Goal: Task Accomplishment & Management: Use online tool/utility

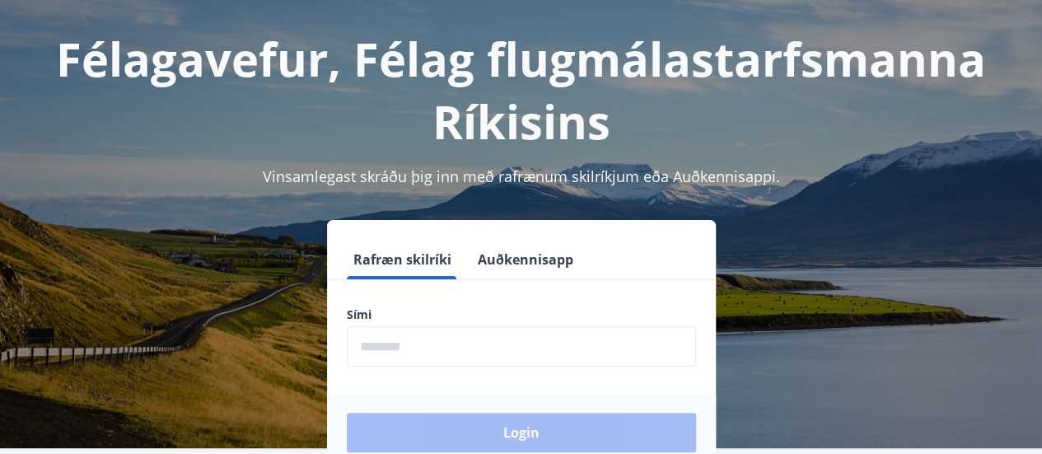
scroll to position [110, 0]
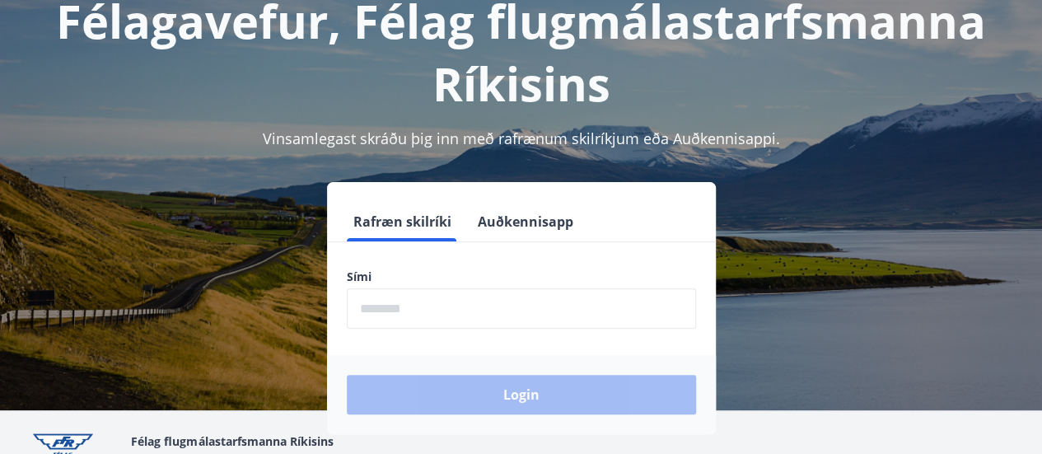
click at [490, 308] on input "phone" at bounding box center [521, 308] width 349 height 40
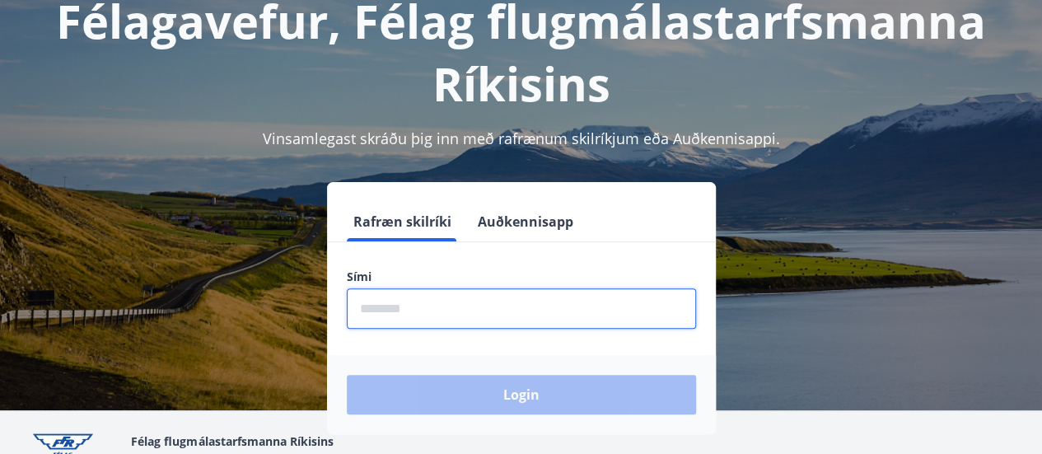
type input "********"
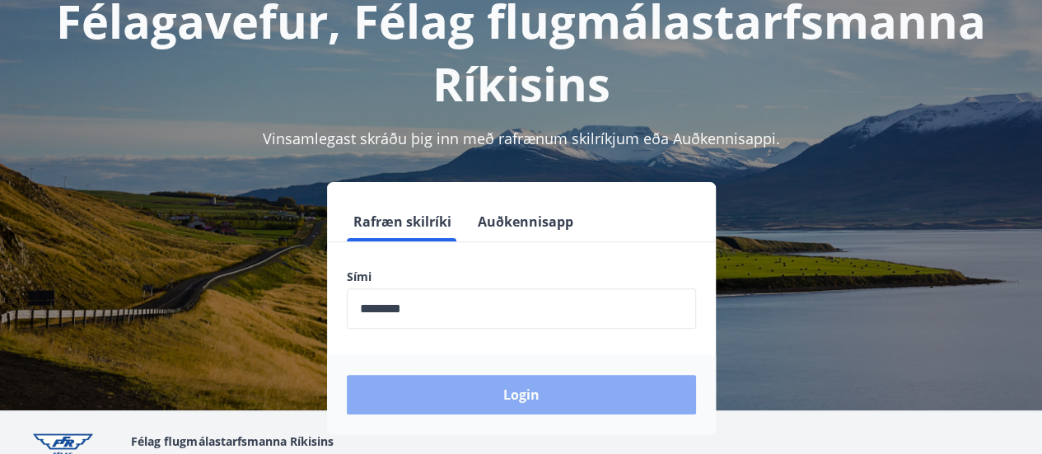
click at [504, 387] on button "Login" at bounding box center [521, 395] width 349 height 40
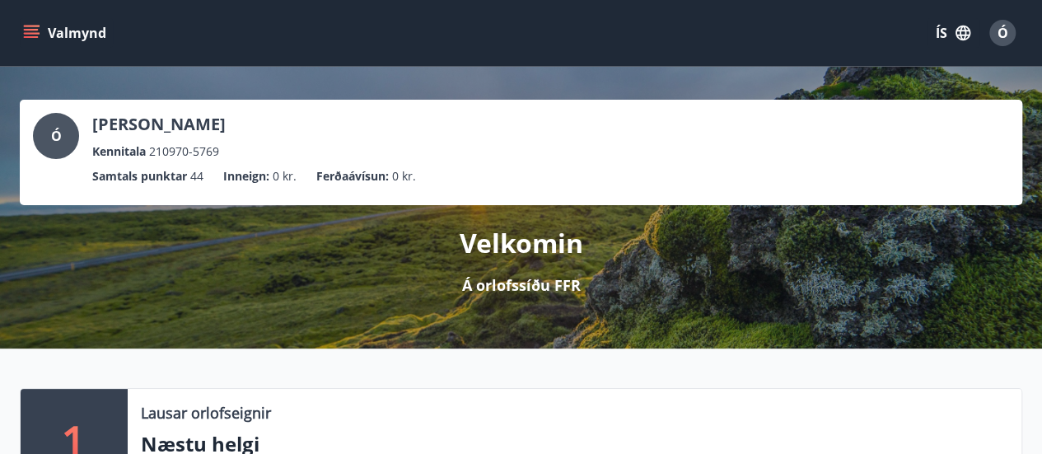
click at [28, 30] on icon "menu" at bounding box center [31, 33] width 16 height 16
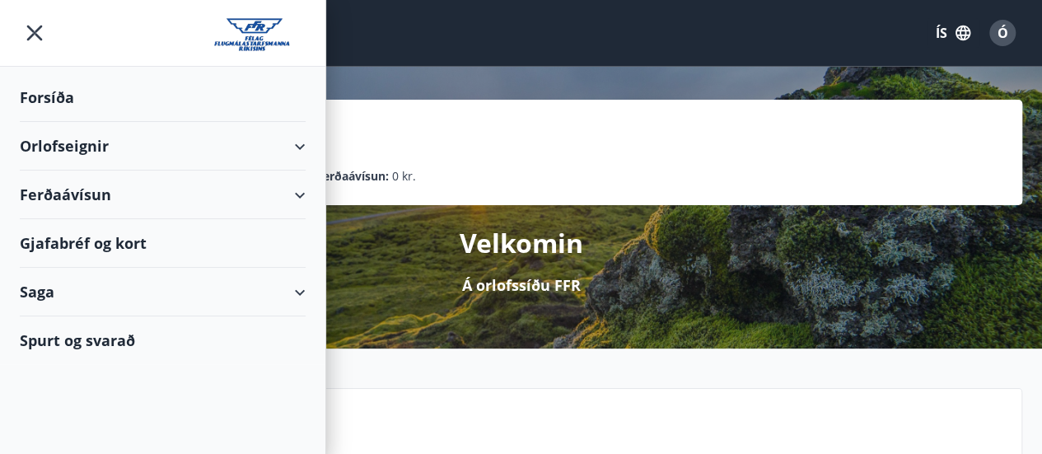
click at [301, 192] on div "Ferðaávísun" at bounding box center [163, 195] width 286 height 49
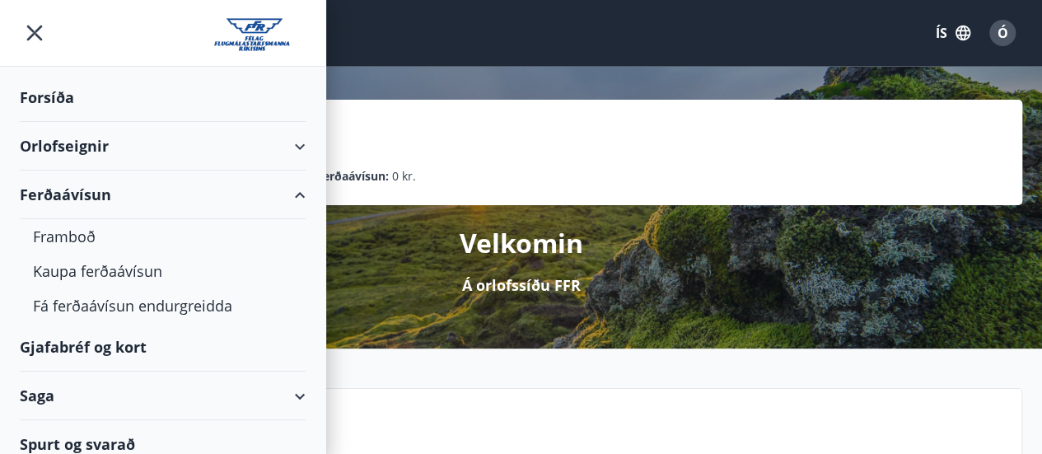
click at [99, 339] on div "Gjafabréf og kort" at bounding box center [163, 347] width 286 height 49
click at [649, 285] on div "Velkomin Á orlofssíðu FFR" at bounding box center [521, 250] width 1002 height 91
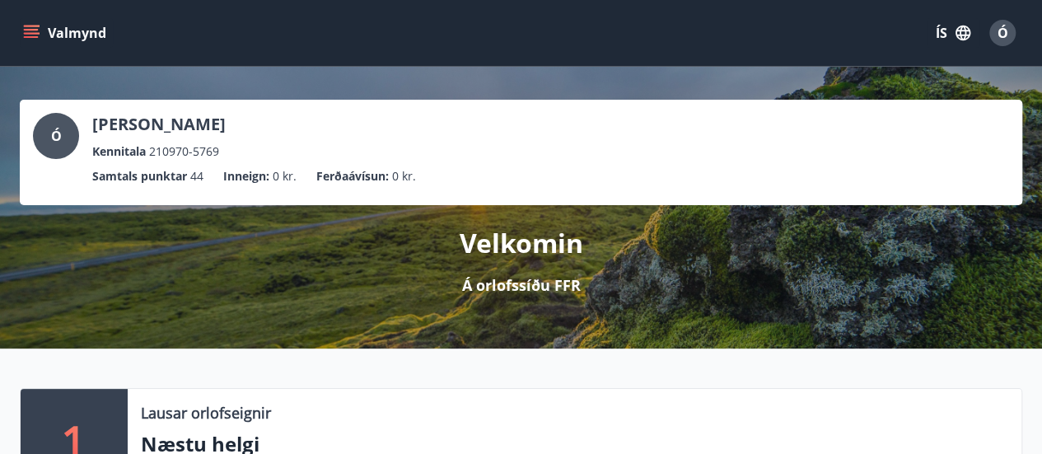
click at [1001, 29] on span "Ó" at bounding box center [1002, 33] width 11 height 18
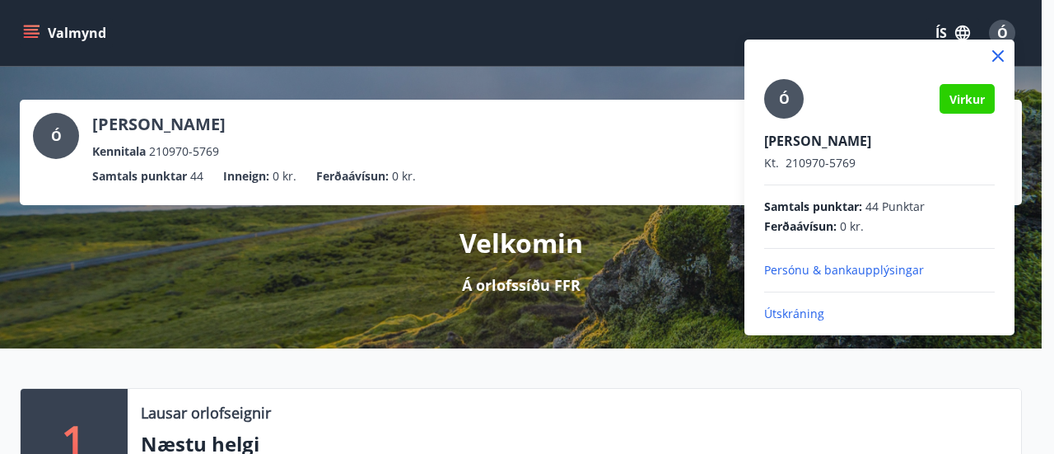
drag, startPoint x: 150, startPoint y: 229, endPoint x: 135, endPoint y: 177, distance: 54.0
click at [148, 218] on div at bounding box center [527, 227] width 1054 height 454
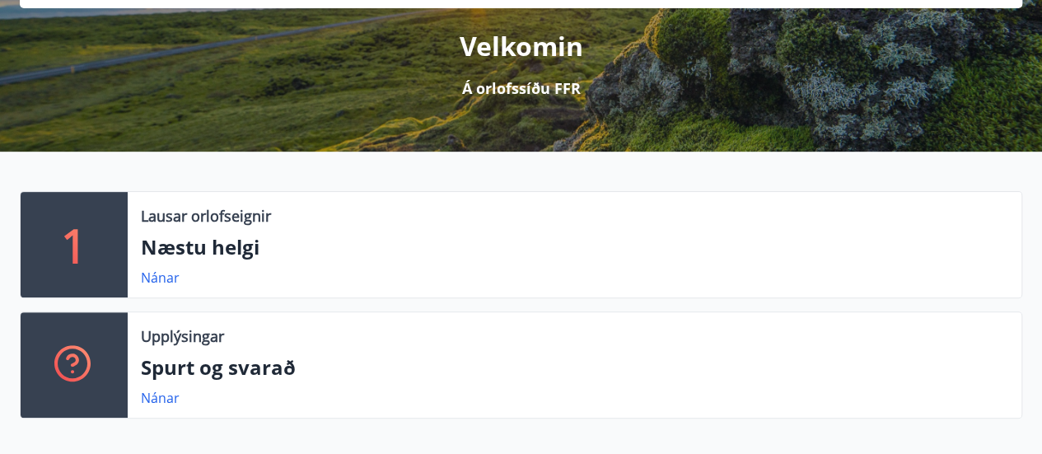
scroll to position [219, 0]
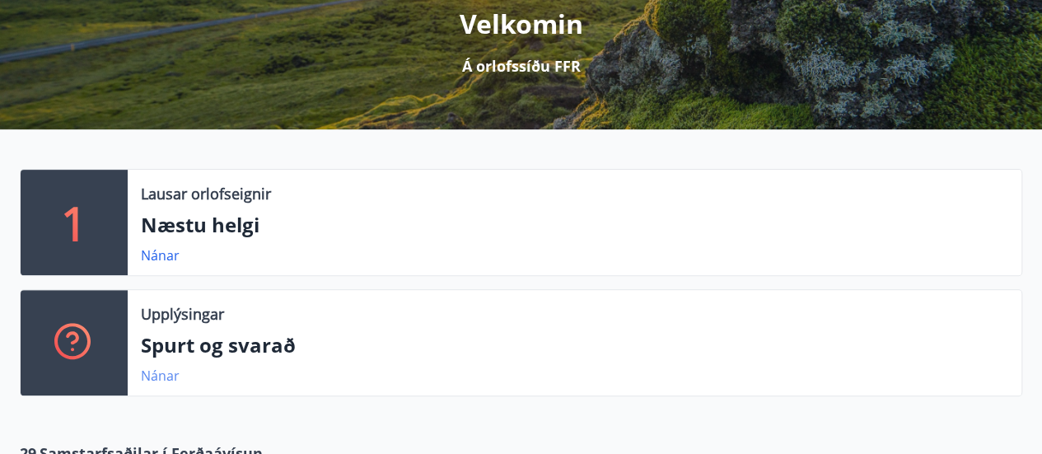
click at [154, 372] on link "Nánar" at bounding box center [160, 376] width 39 height 18
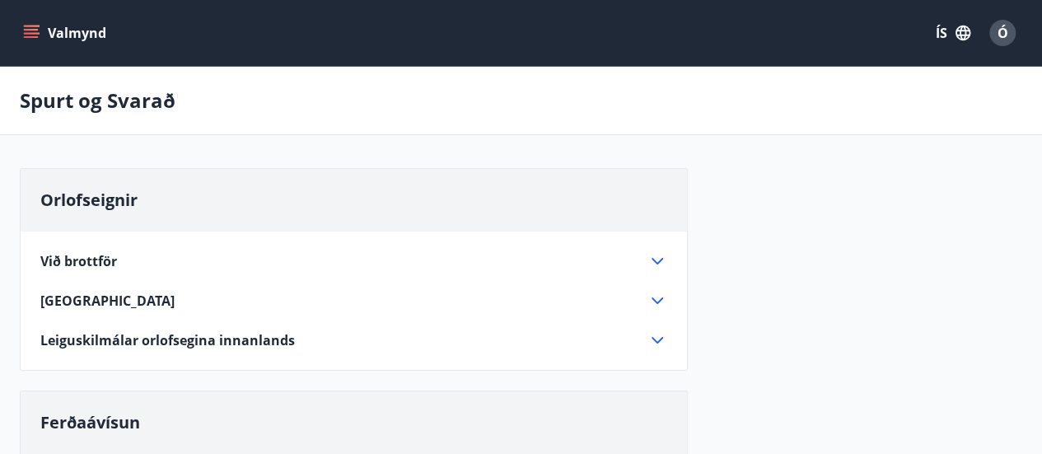
click at [28, 32] on icon "menu" at bounding box center [31, 33] width 16 height 16
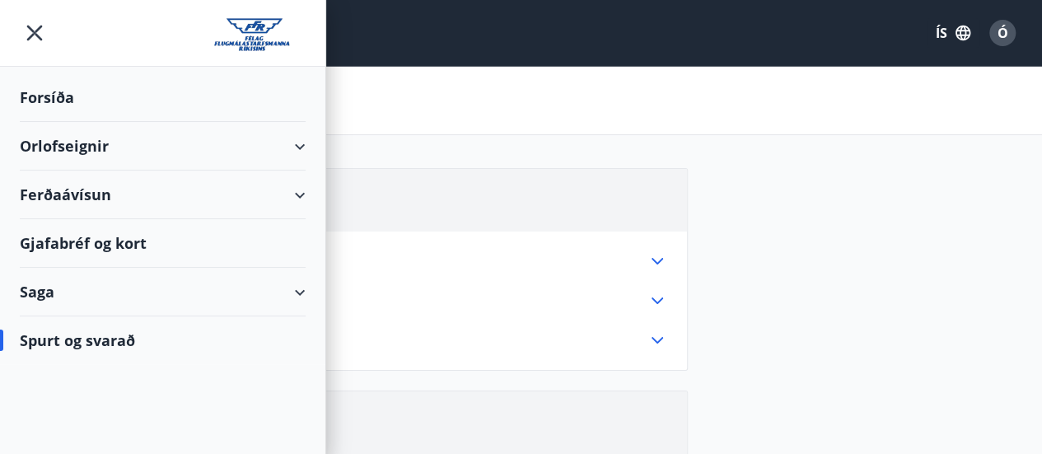
click at [110, 336] on div "Spurt og svarað" at bounding box center [163, 340] width 286 height 48
click at [107, 337] on div "Spurt og svarað" at bounding box center [163, 340] width 286 height 48
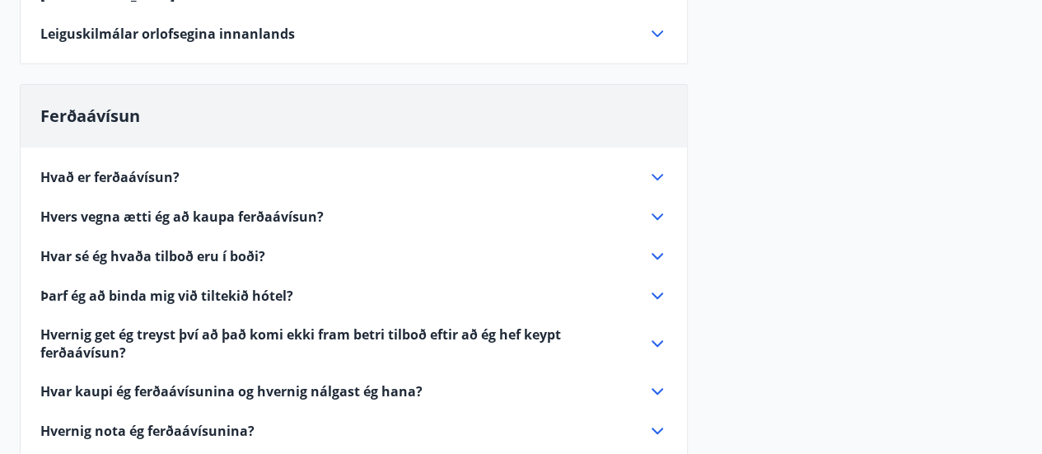
scroll to position [329, 0]
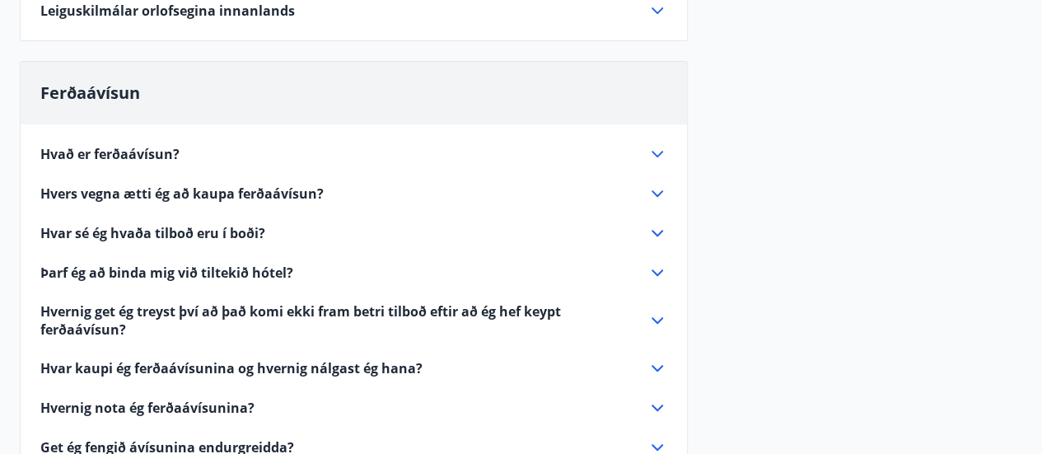
click at [657, 270] on icon at bounding box center [657, 273] width 20 height 20
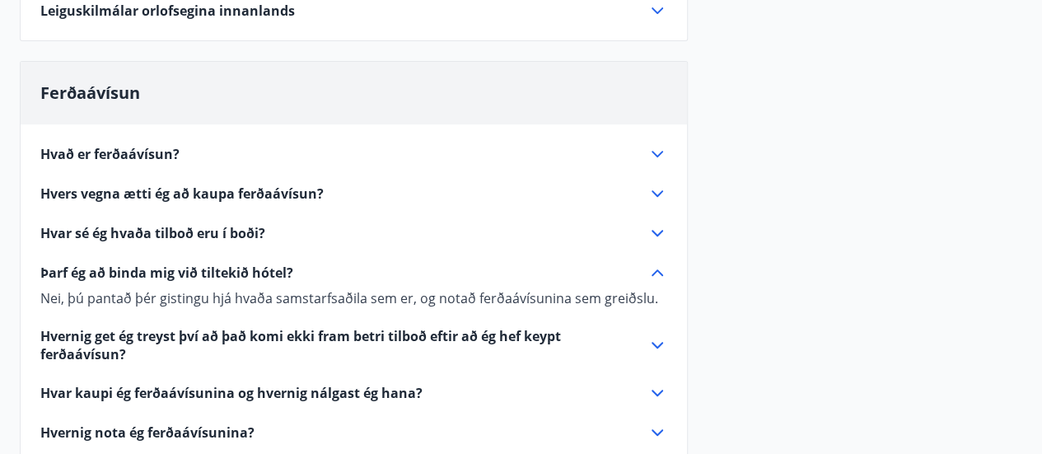
scroll to position [439, 0]
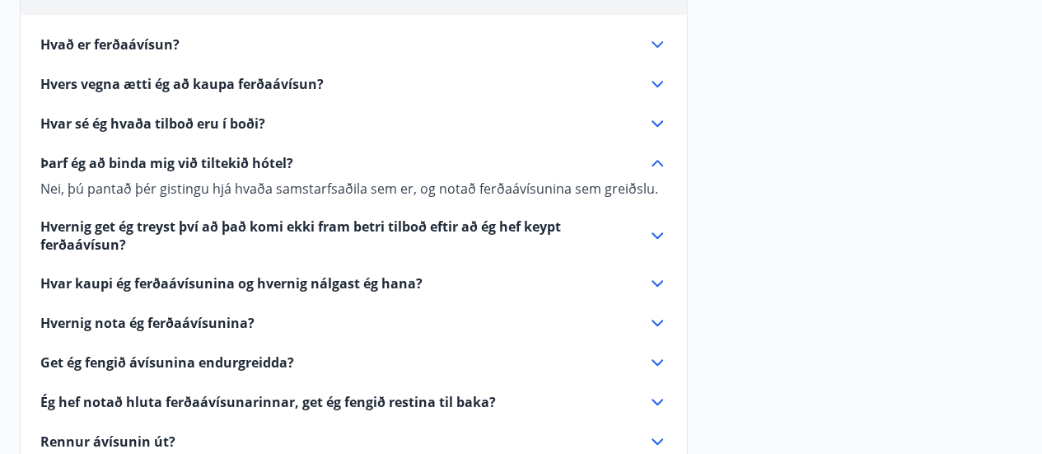
click at [656, 232] on icon at bounding box center [657, 236] width 20 height 20
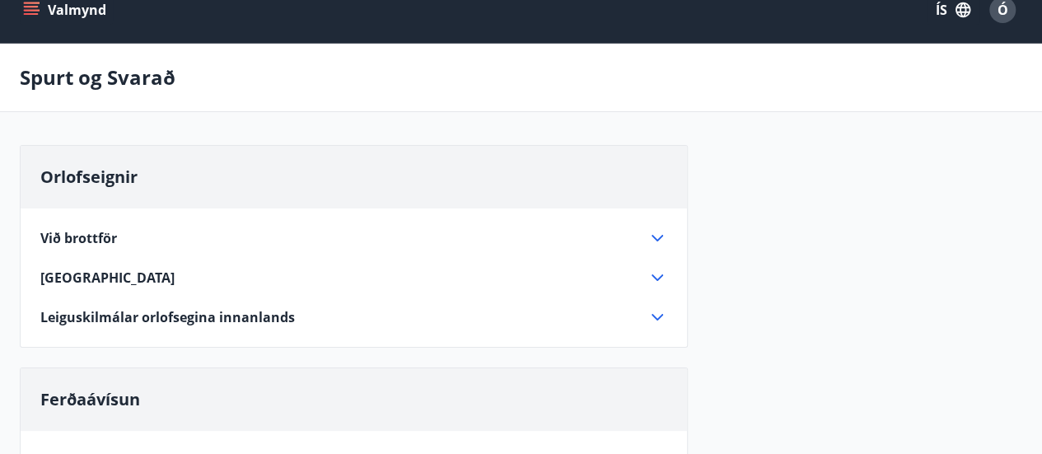
scroll to position [0, 0]
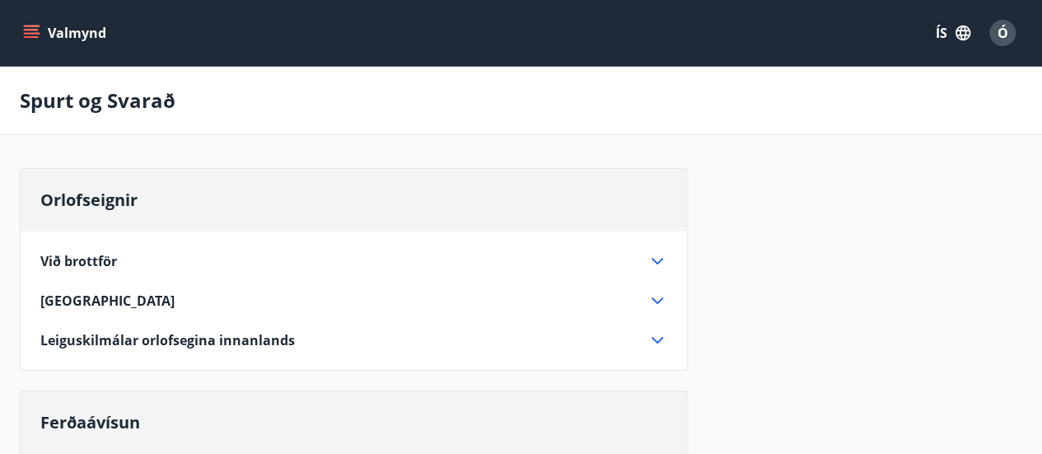
click at [35, 25] on icon "menu" at bounding box center [31, 33] width 16 height 16
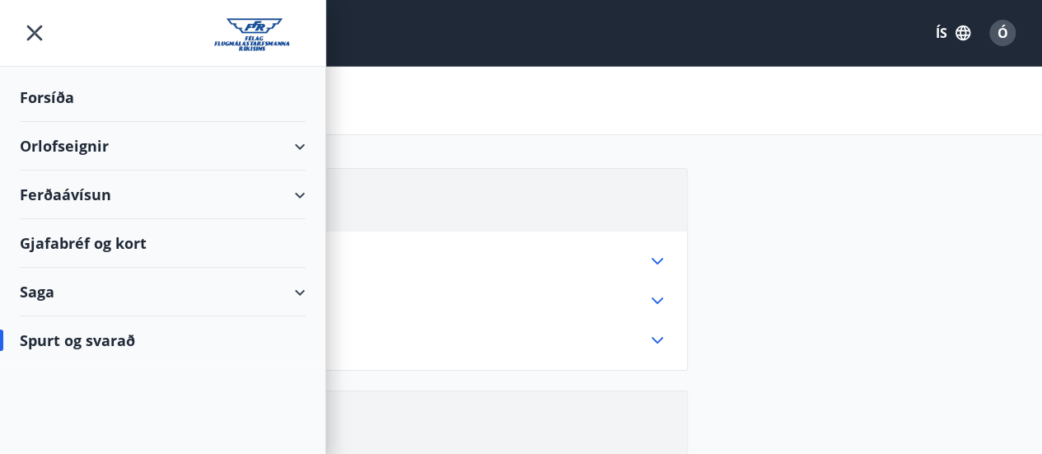
click at [301, 188] on div "Ferðaávísun" at bounding box center [163, 195] width 286 height 49
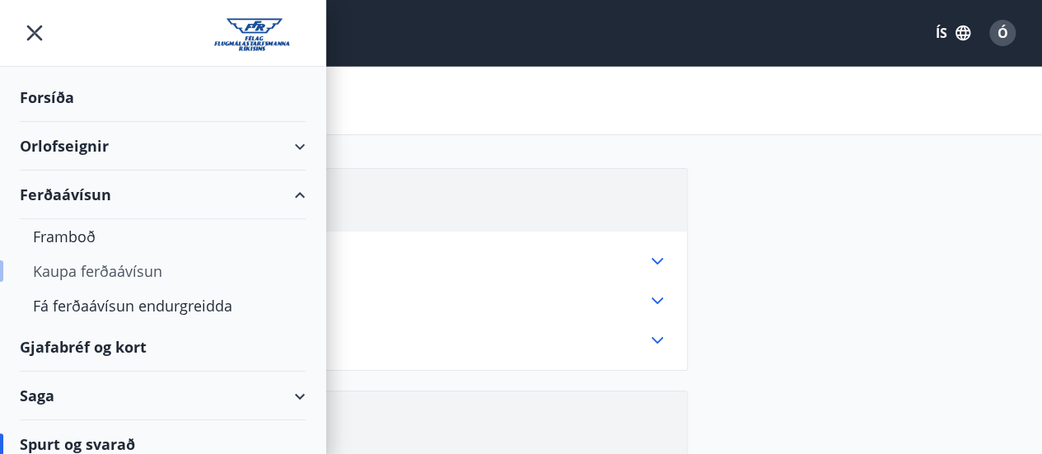
scroll to position [12, 0]
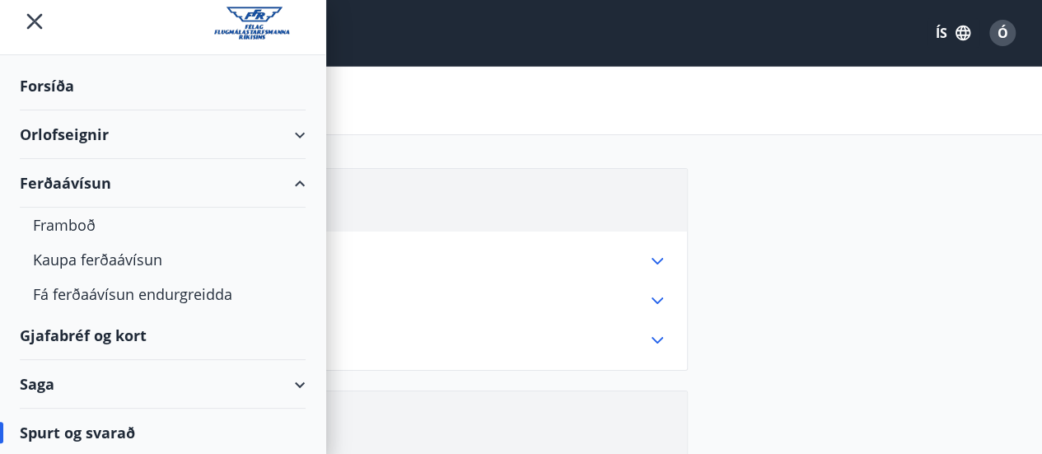
click at [287, 378] on div "Saga" at bounding box center [163, 384] width 286 height 49
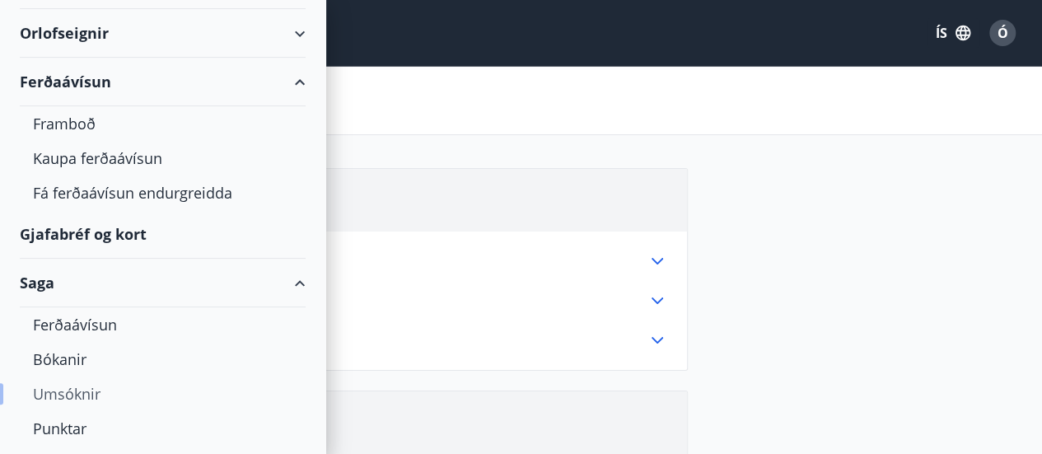
scroll to position [185, 0]
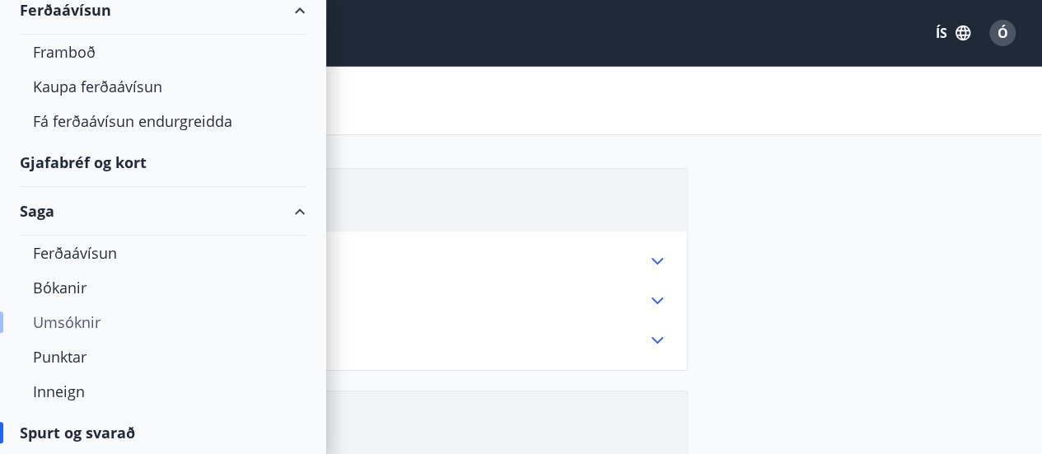
click at [77, 317] on div "Umsóknir" at bounding box center [162, 322] width 259 height 35
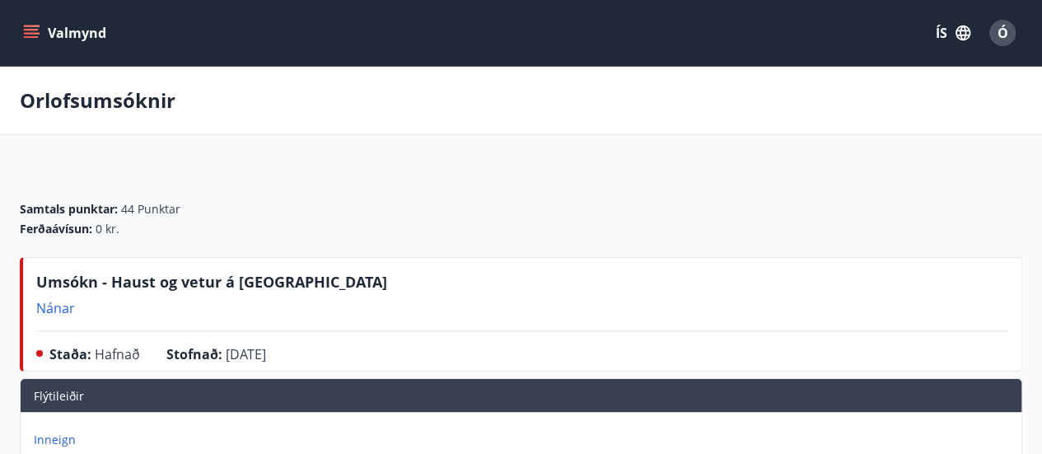
click at [30, 33] on icon "menu" at bounding box center [33, 33] width 18 height 2
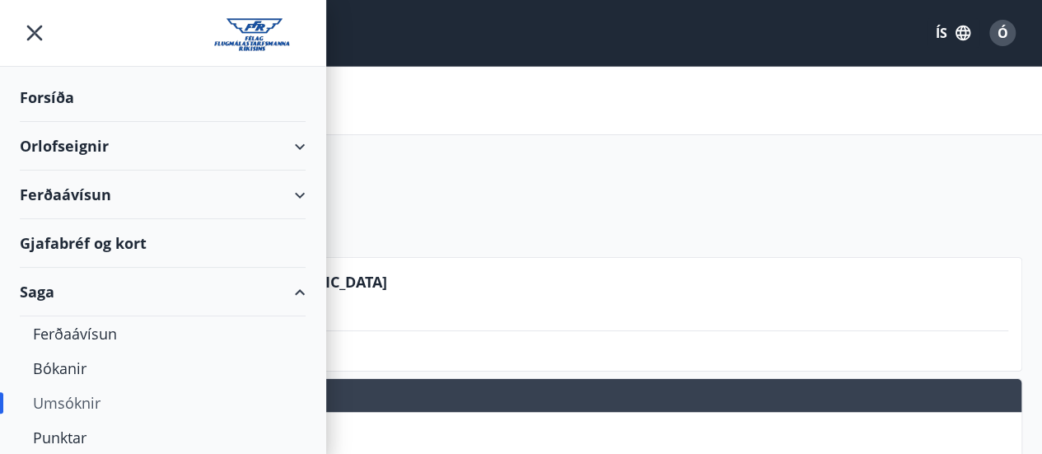
click at [56, 97] on div "Forsíða" at bounding box center [163, 97] width 286 height 49
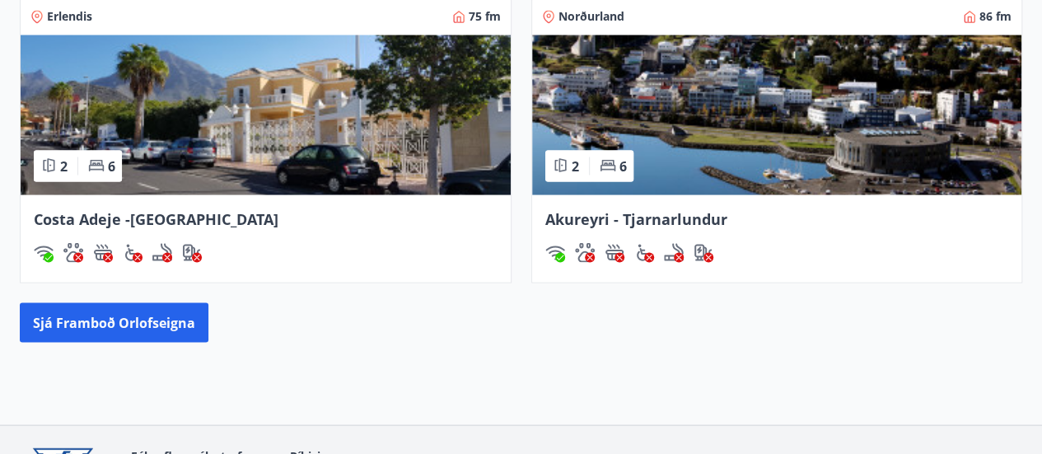
scroll to position [1642, 0]
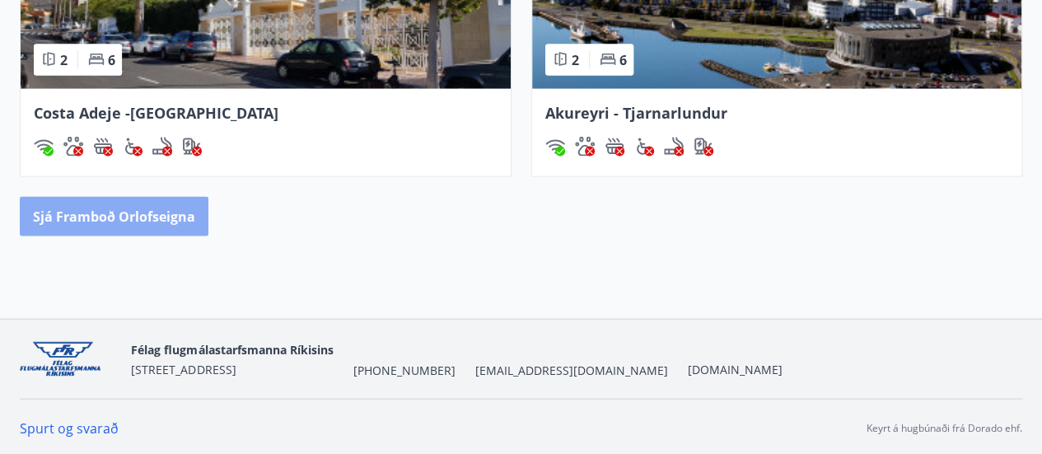
click at [115, 213] on button "Sjá framboð orlofseigna" at bounding box center [114, 217] width 189 height 40
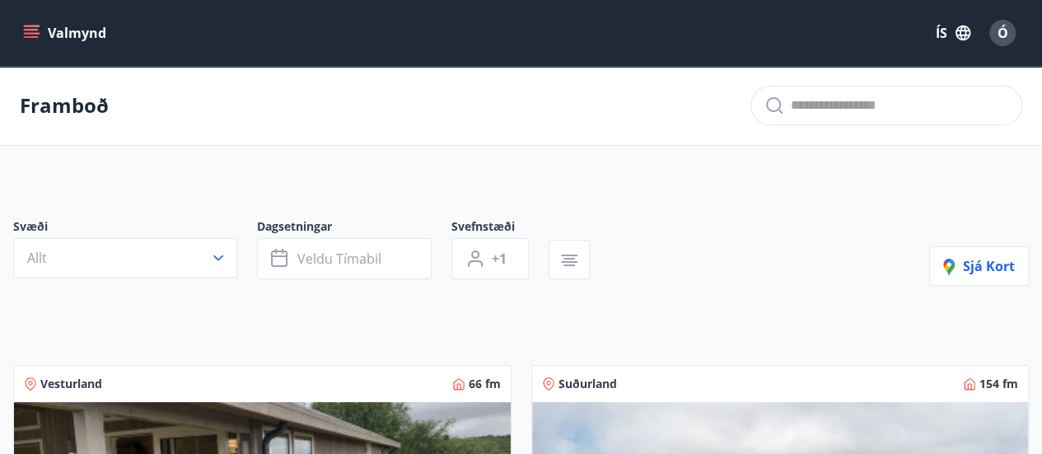
click at [27, 36] on icon "menu" at bounding box center [31, 37] width 15 height 2
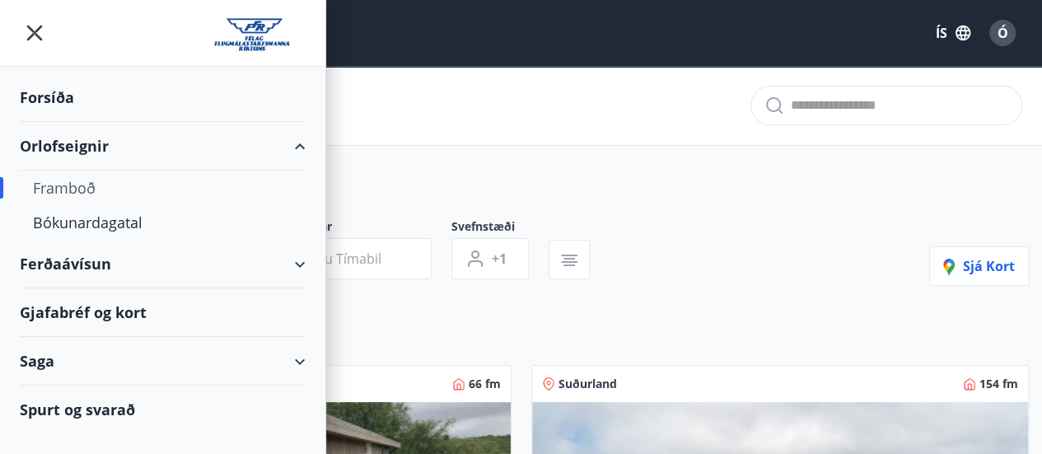
click at [299, 259] on div "Ferðaávísun" at bounding box center [163, 264] width 286 height 49
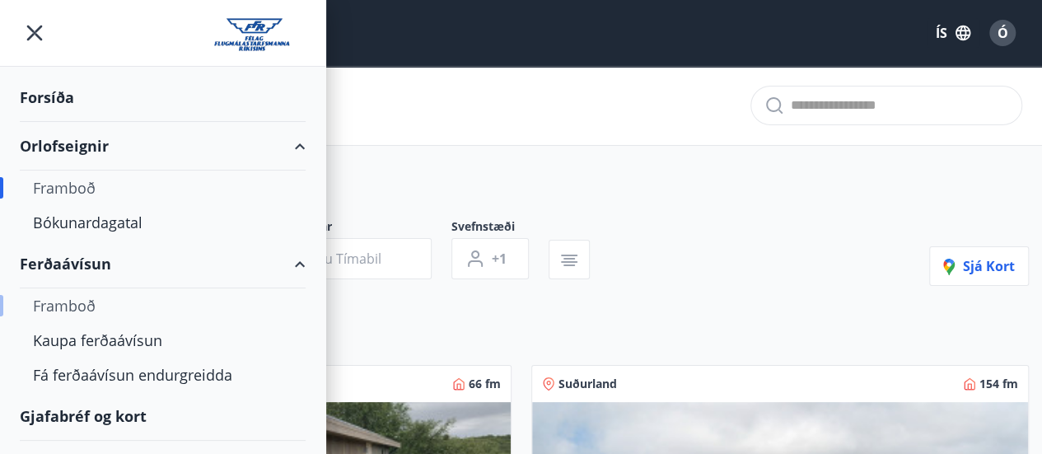
click at [72, 299] on div "Framboð" at bounding box center [162, 305] width 259 height 35
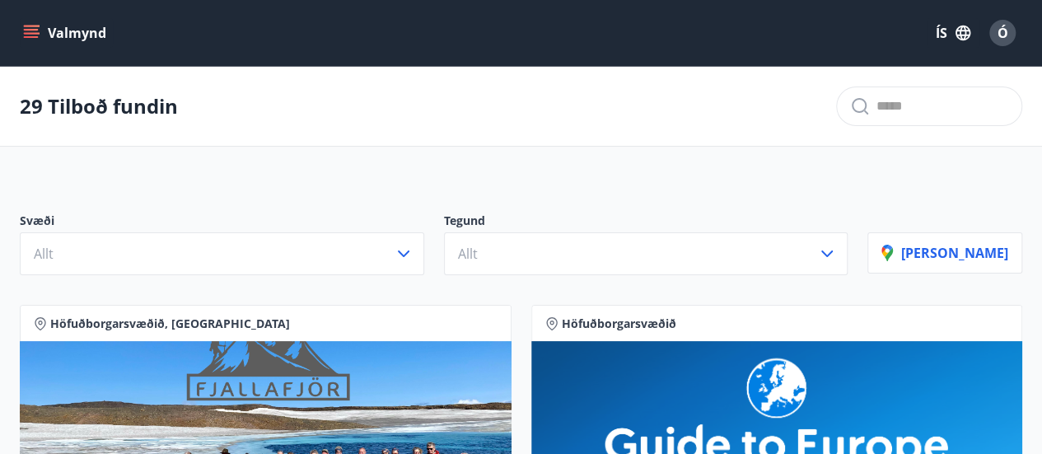
click at [35, 27] on icon "menu" at bounding box center [31, 33] width 16 height 16
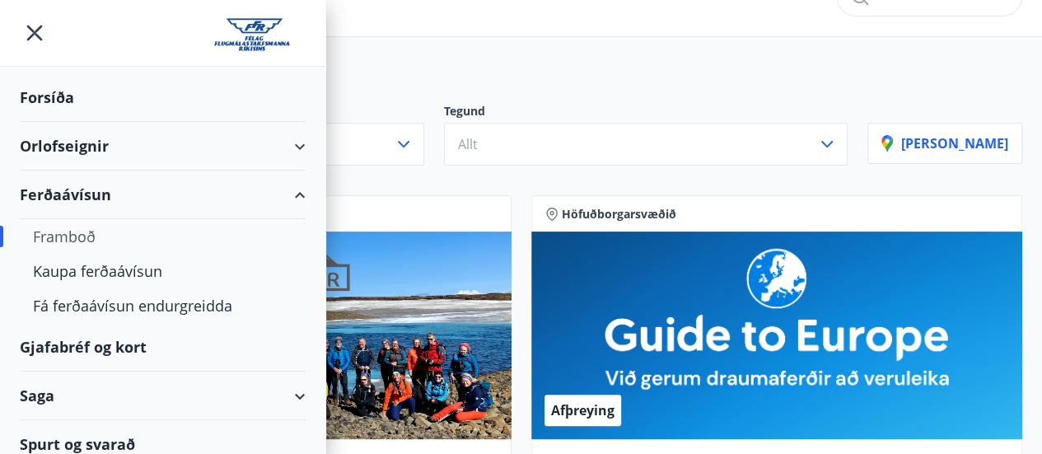
click at [61, 91] on div "Forsíða" at bounding box center [163, 97] width 286 height 49
